Goal: Information Seeking & Learning: Learn about a topic

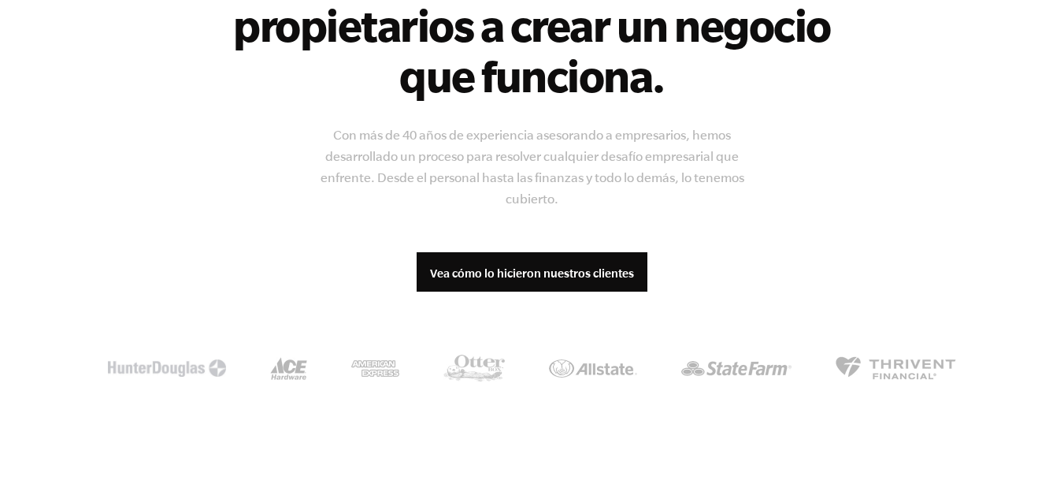
scroll to position [1497, 0]
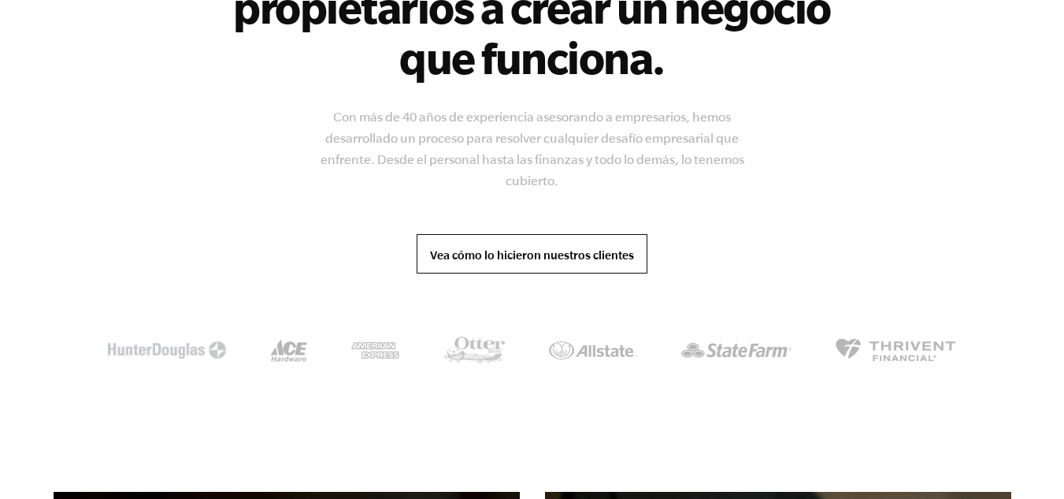
click at [552, 250] on font "Vea cómo lo hicieron nuestros clientes" at bounding box center [532, 254] width 204 height 13
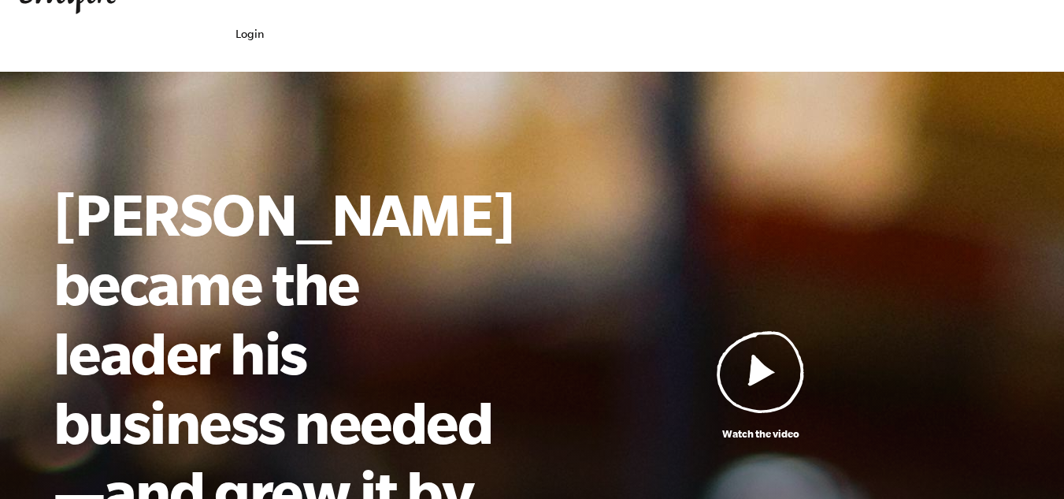
scroll to position [79, 0]
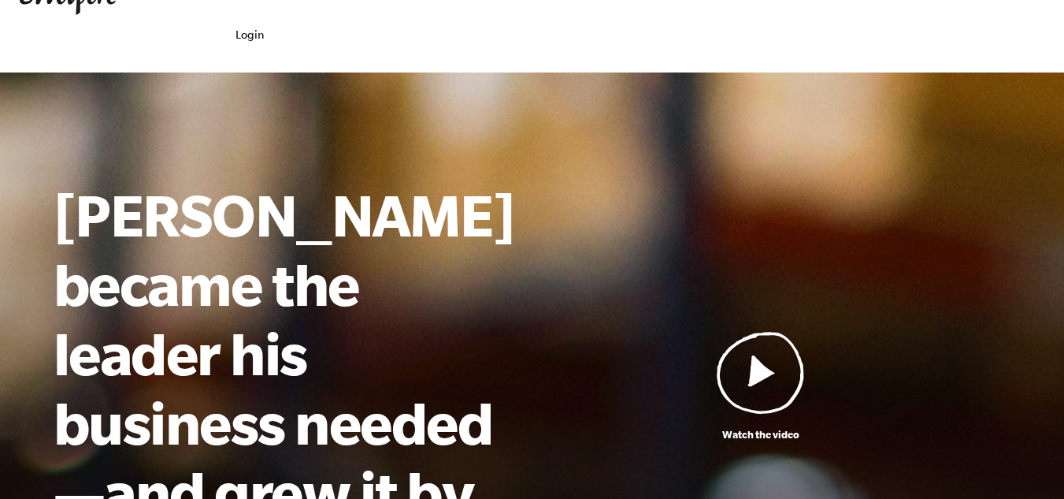
click at [771, 331] on img at bounding box center [761, 372] width 88 height 83
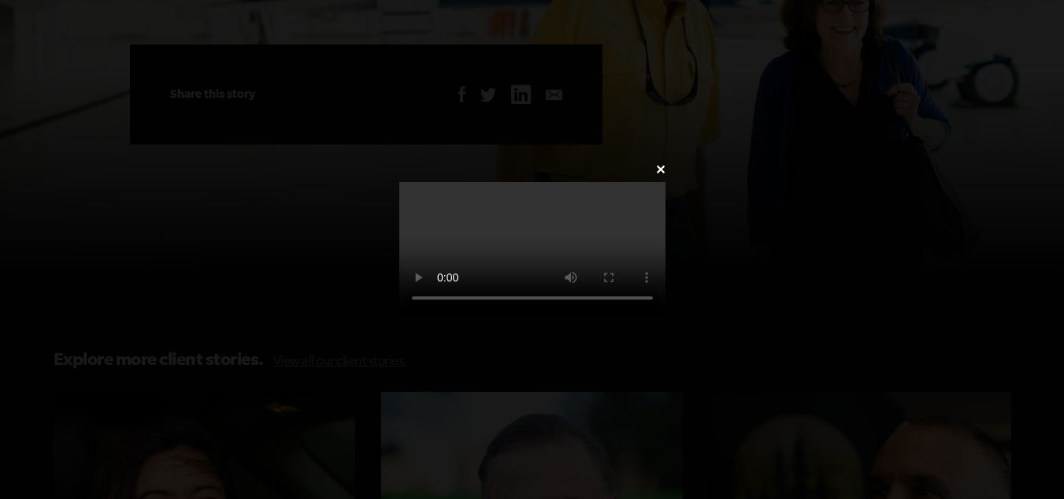
scroll to position [5131, 0]
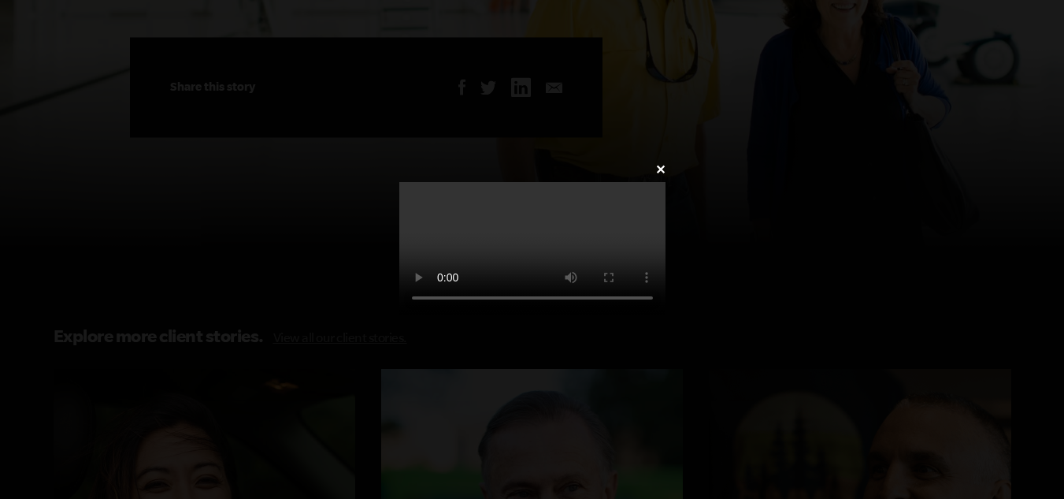
click at [666, 182] on video at bounding box center [532, 248] width 266 height 133
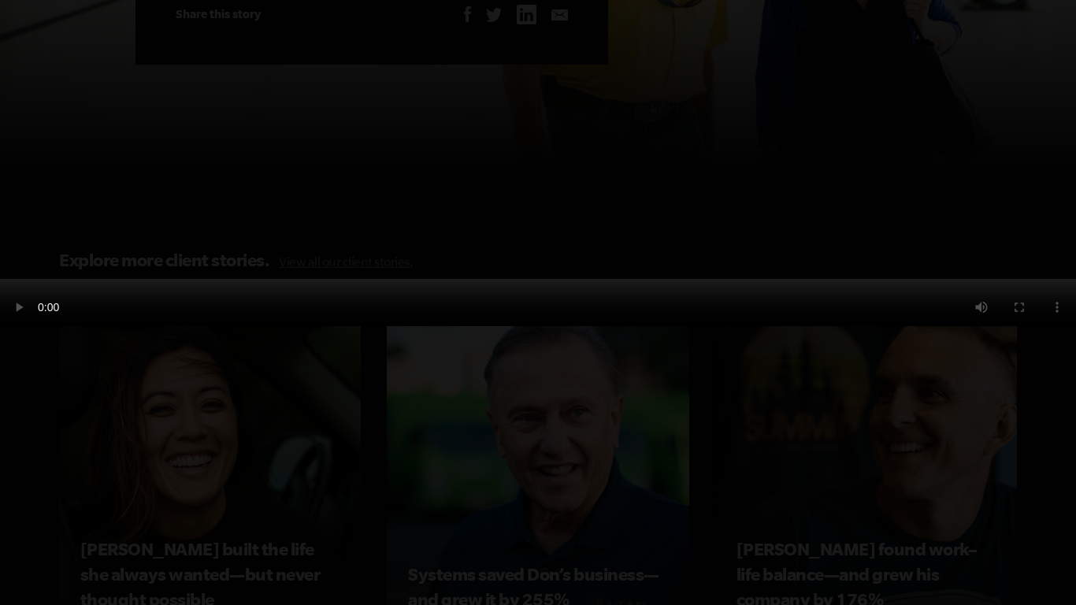
click at [555, 326] on video at bounding box center [538, 302] width 1076 height 47
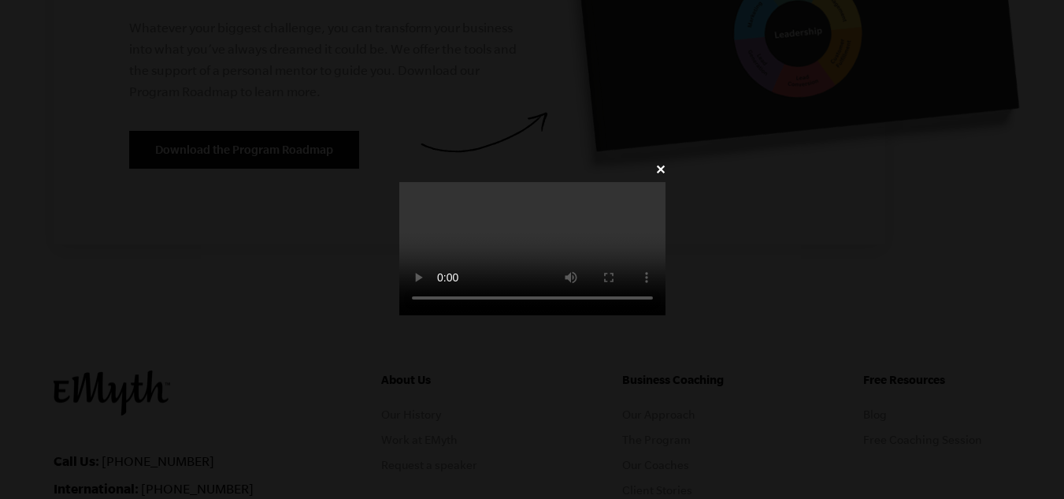
scroll to position [6317, 0]
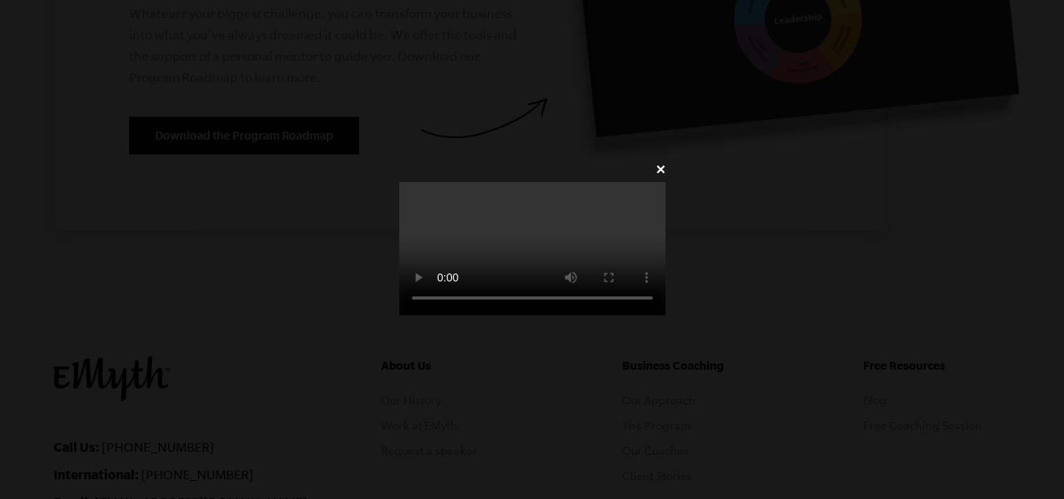
click at [666, 186] on video at bounding box center [532, 248] width 266 height 133
click at [544, 286] on video at bounding box center [532, 248] width 266 height 133
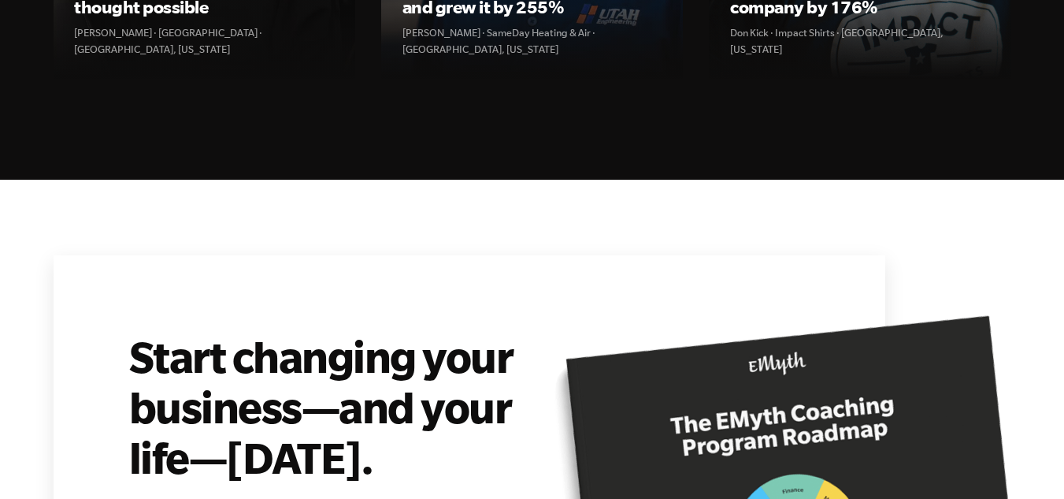
scroll to position [5919, 0]
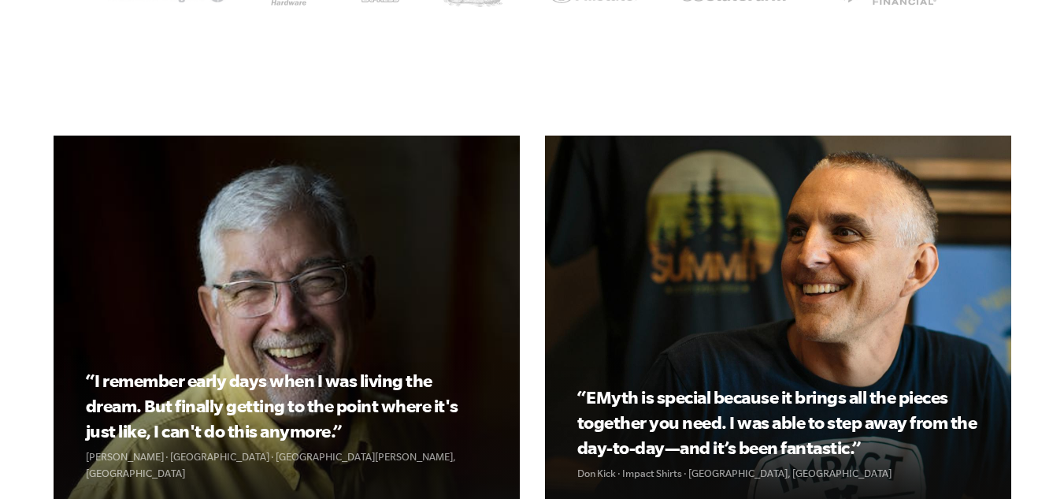
scroll to position [1497, 0]
